Goal: Navigation & Orientation: Find specific page/section

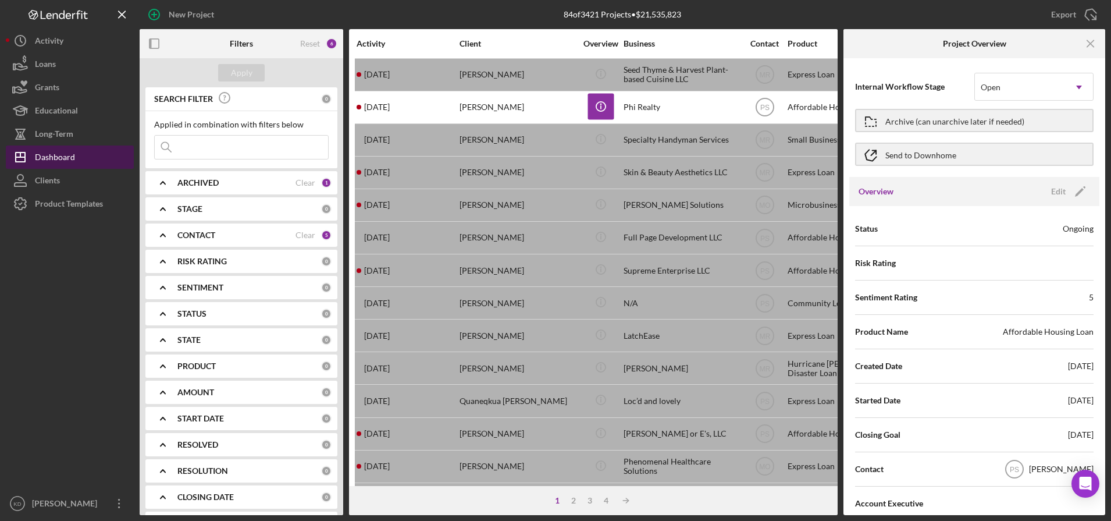
scroll to position [238, 0]
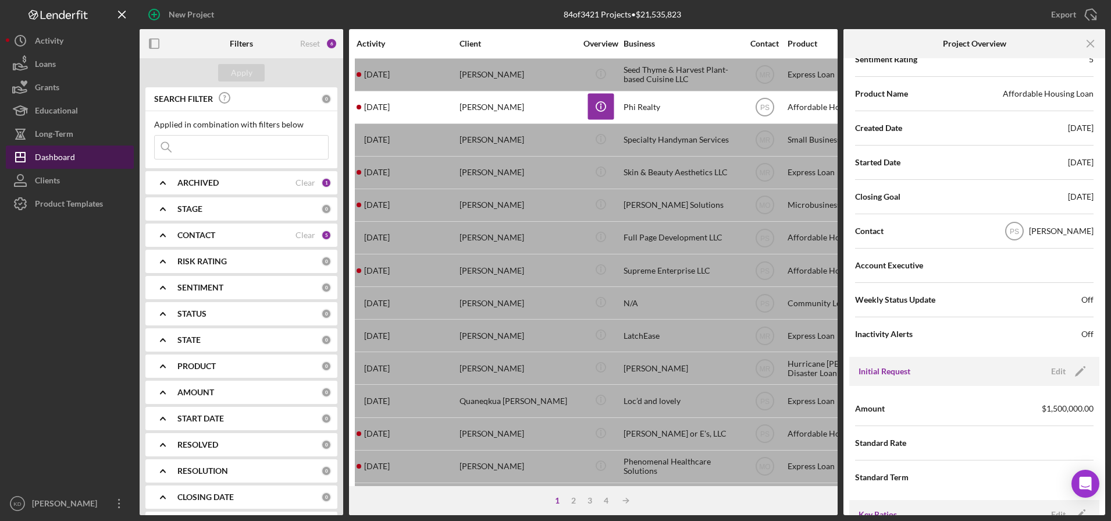
click at [56, 165] on div "Dashboard" at bounding box center [55, 158] width 40 height 26
click at [1093, 52] on icon "Icon/Menu Close" at bounding box center [1091, 44] width 26 height 26
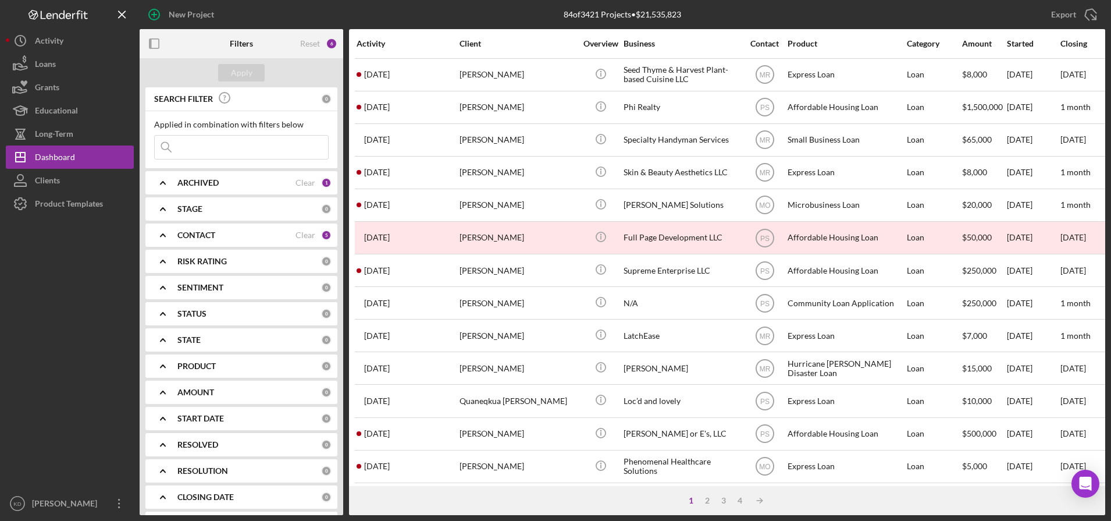
scroll to position [0, 0]
click at [63, 35] on div "Activity" at bounding box center [49, 42] width 29 height 26
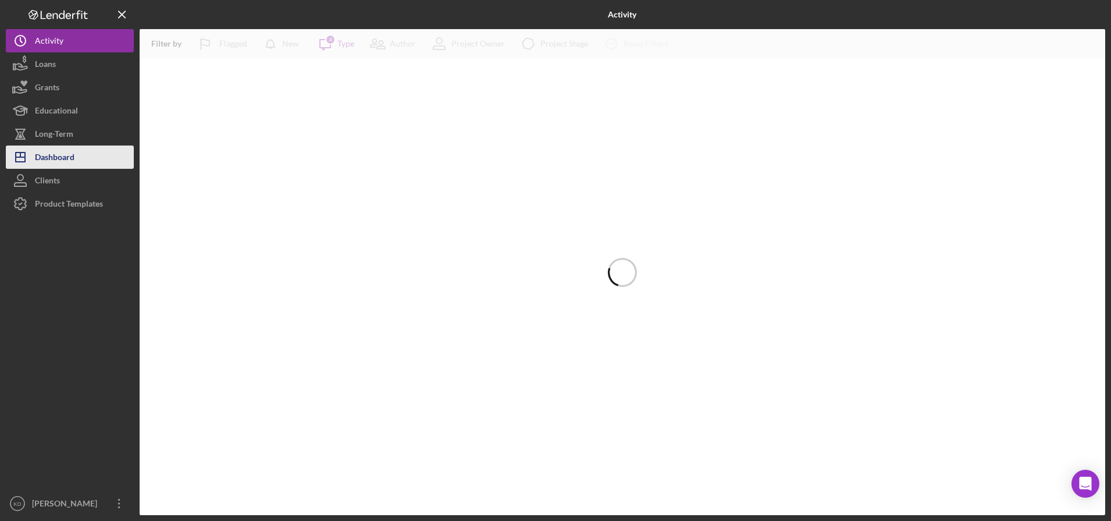
click at [66, 160] on div "Dashboard" at bounding box center [55, 158] width 40 height 26
